Goal: Task Accomplishment & Management: Manage account settings

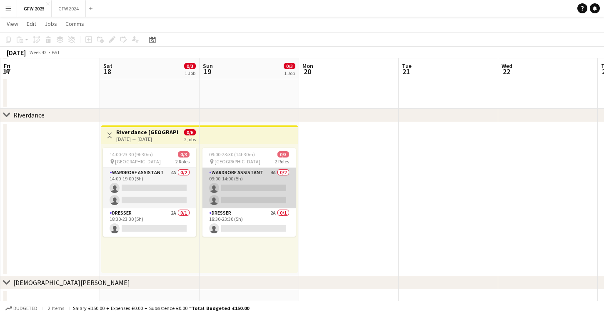
scroll to position [79, 0]
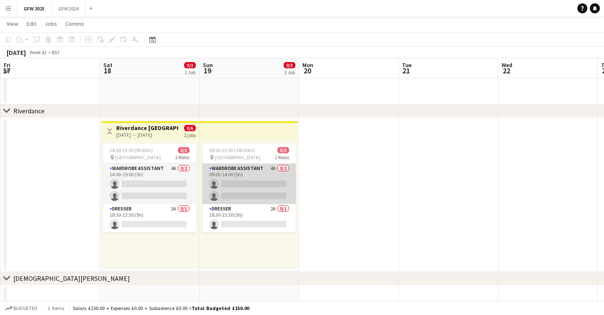
click at [256, 184] on app-card-role "Wardrobe Assistant 4A 0/2 09:00-14:00 (5h) single-neutral-actions single-neutra…" at bounding box center [248, 184] width 93 height 40
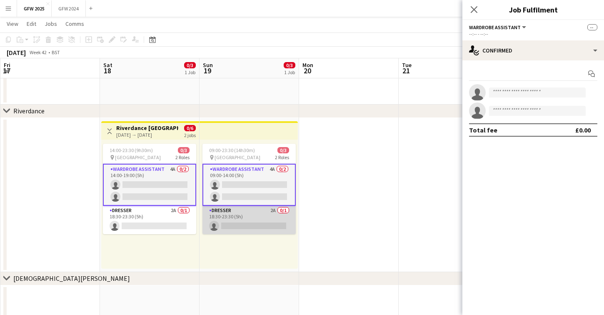
click at [244, 219] on app-card-role "Dresser 2A 0/1 18:30-23:30 (5h) single-neutral-actions" at bounding box center [248, 220] width 93 height 28
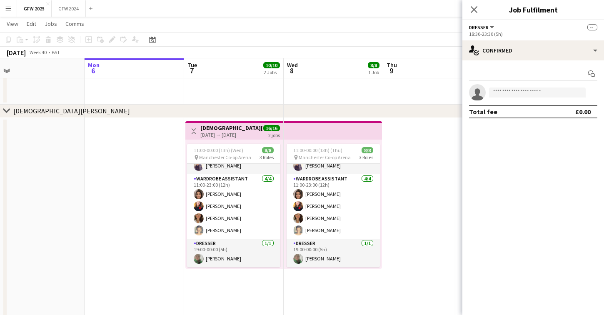
scroll to position [247, 0]
click at [476, 9] on icon "Close pop-in" at bounding box center [474, 9] width 8 height 8
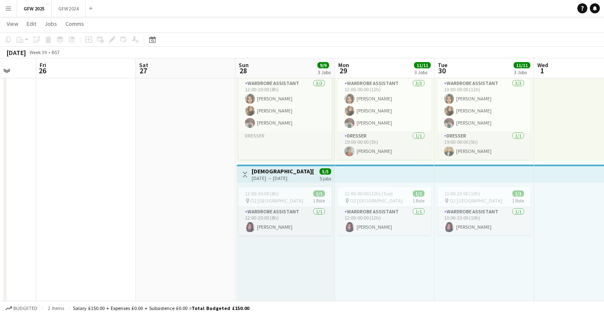
scroll to position [0, 260]
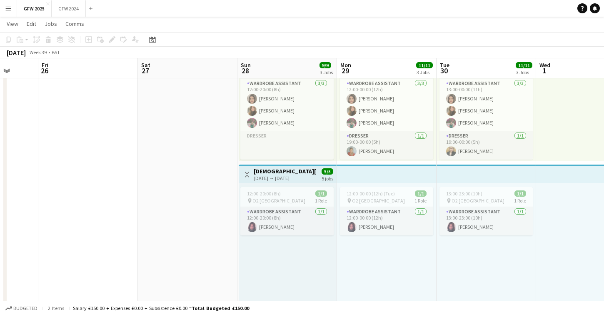
click at [220, 191] on app-date-cell at bounding box center [187, 232] width 99 height 444
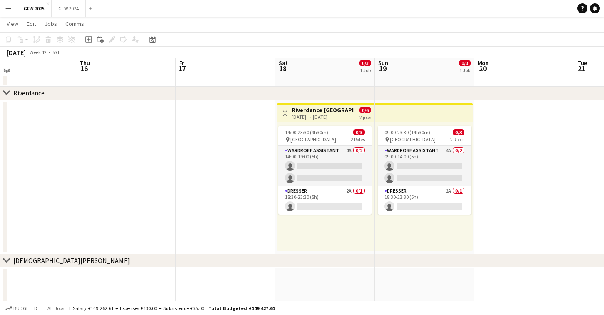
scroll to position [95, 0]
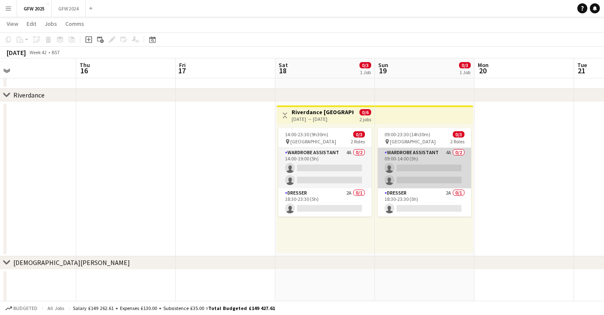
click at [427, 177] on app-card-role "Wardrobe Assistant 4A 0/2 09:00-14:00 (5h) single-neutral-actions single-neutra…" at bounding box center [424, 168] width 93 height 40
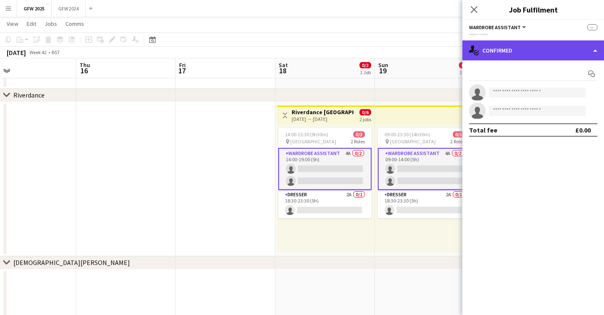
click at [495, 52] on div "single-neutral-actions-check-2 Confirmed" at bounding box center [533, 50] width 142 height 20
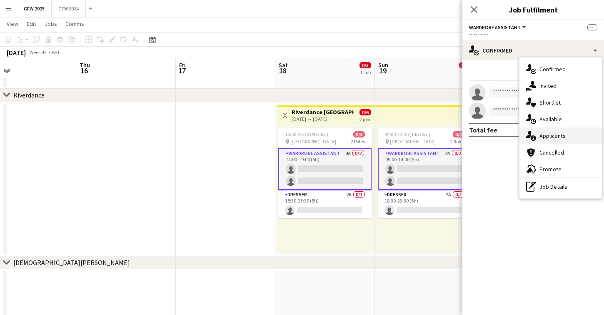
click at [551, 132] on span "Applicants" at bounding box center [552, 135] width 26 height 7
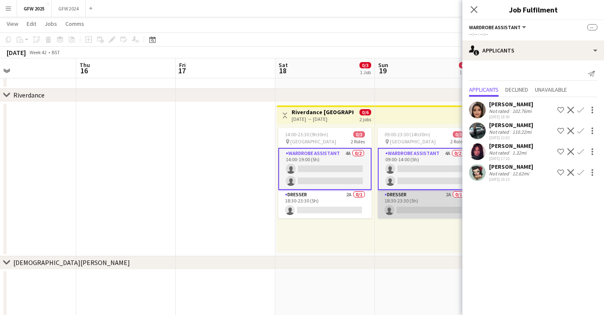
click at [430, 204] on app-card-role "Dresser 2A 0/1 18:30-23:30 (5h) single-neutral-actions" at bounding box center [424, 204] width 93 height 28
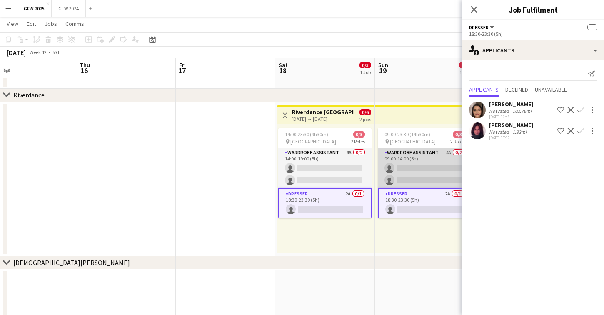
click at [428, 174] on app-card-role "Wardrobe Assistant 4A 0/2 09:00-14:00 (5h) single-neutral-actions single-neutra…" at bounding box center [424, 168] width 93 height 40
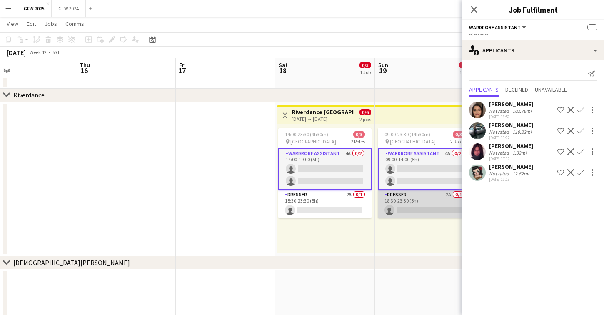
click at [428, 196] on app-card-role "Dresser 2A 0/1 18:30-23:30 (5h) single-neutral-actions" at bounding box center [424, 204] width 93 height 28
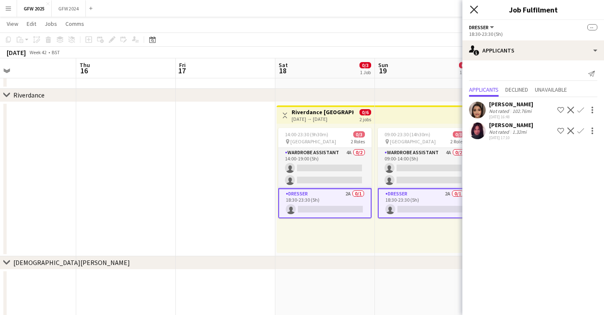
click at [474, 7] on icon "Close pop-in" at bounding box center [474, 9] width 8 height 8
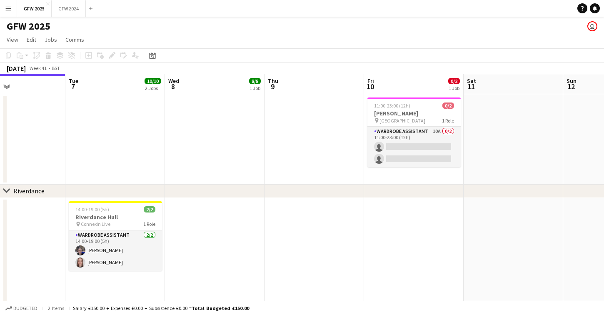
scroll to position [0, 333]
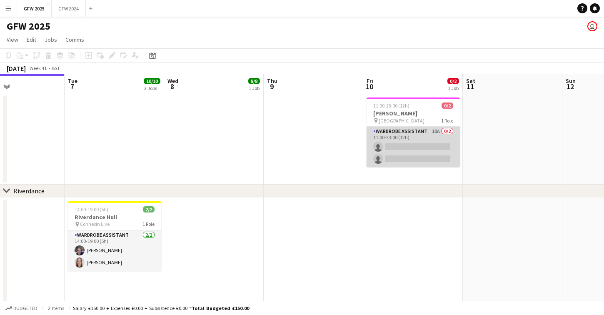
click at [408, 151] on app-card-role "Wardrobe Assistant 10A 0/2 11:00-23:00 (12h) single-neutral-actions single-neut…" at bounding box center [412, 147] width 93 height 40
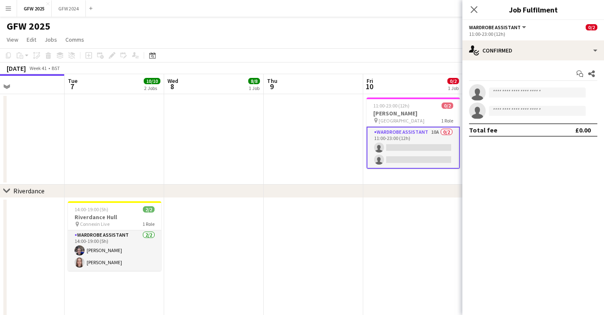
click at [10, 10] on app-icon "Menu" at bounding box center [8, 8] width 7 height 7
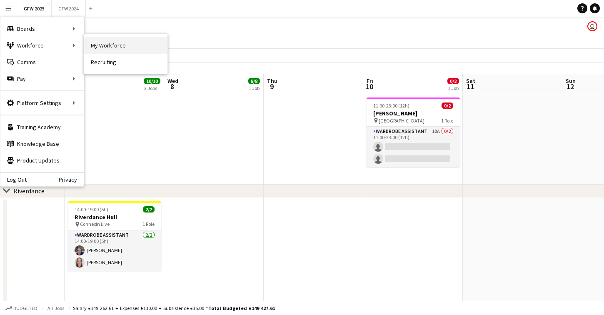
click at [106, 40] on link "My Workforce" at bounding box center [125, 45] width 83 height 17
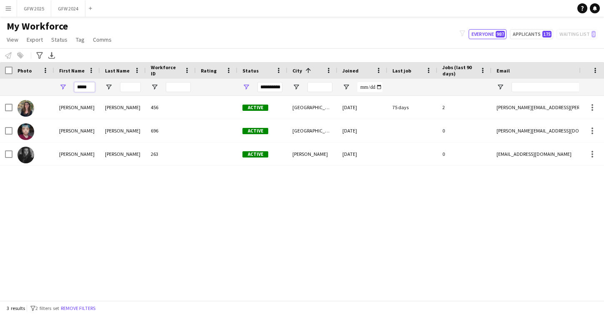
click at [88, 87] on input "*****" at bounding box center [84, 87] width 21 height 10
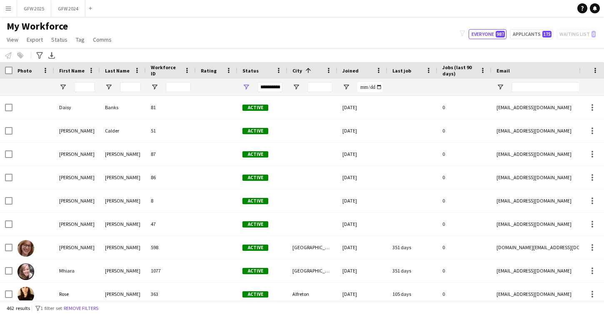
click at [274, 89] on div "**********" at bounding box center [269, 87] width 25 height 10
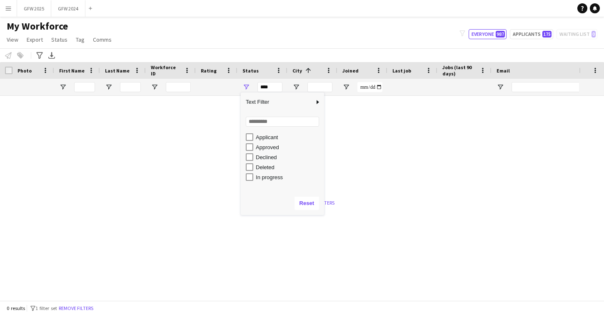
scroll to position [29, 0]
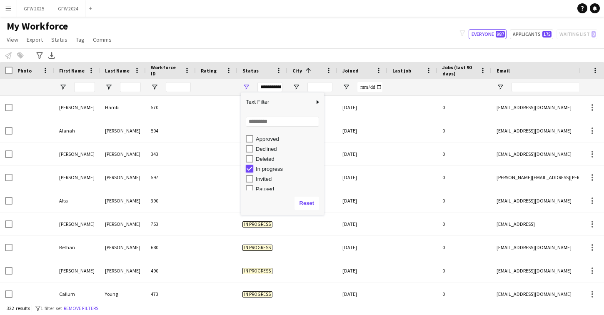
type input "***"
